Goal: Task Accomplishment & Management: Complete application form

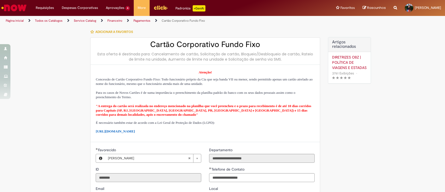
select select "*"
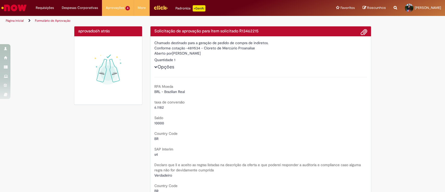
click at [16, 6] on img "Ir para a Homepage" at bounding box center [14, 8] width 27 height 10
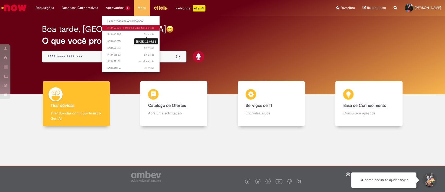
click at [141, 28] on span "cerca de uma hora atrás" at bounding box center [139, 28] width 32 height 4
click at [141, 27] on span "cerca de uma hora atrás" at bounding box center [139, 28] width 32 height 4
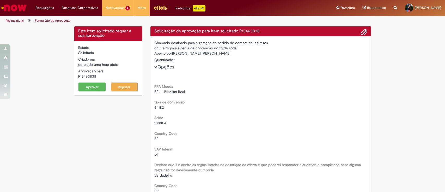
click at [93, 86] on button "Aprovar" at bounding box center [91, 86] width 27 height 9
